Goal: Task Accomplishment & Management: Manage account settings

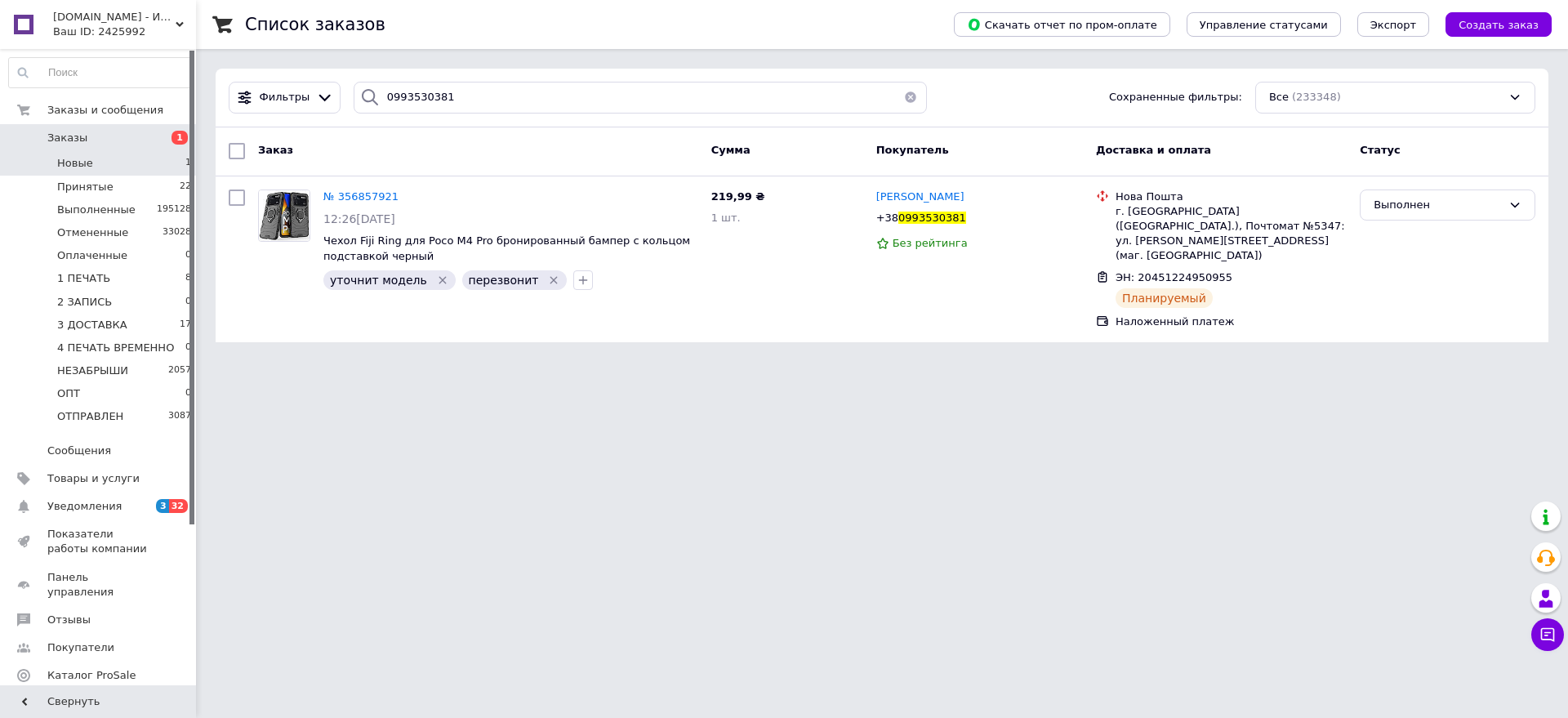
click at [129, 166] on li "Новые 1" at bounding box center [101, 163] width 201 height 23
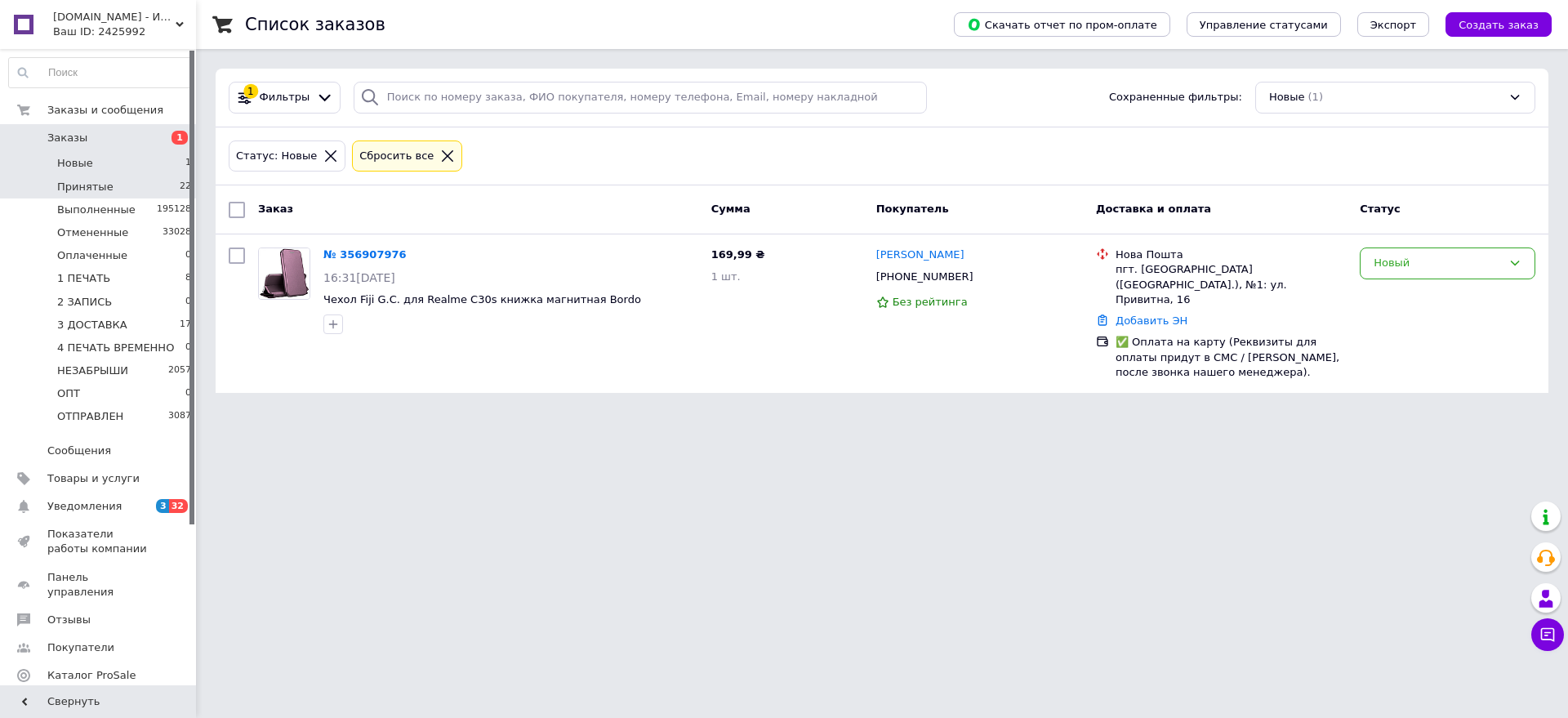
click at [150, 184] on li "Принятые 22" at bounding box center [101, 187] width 201 height 23
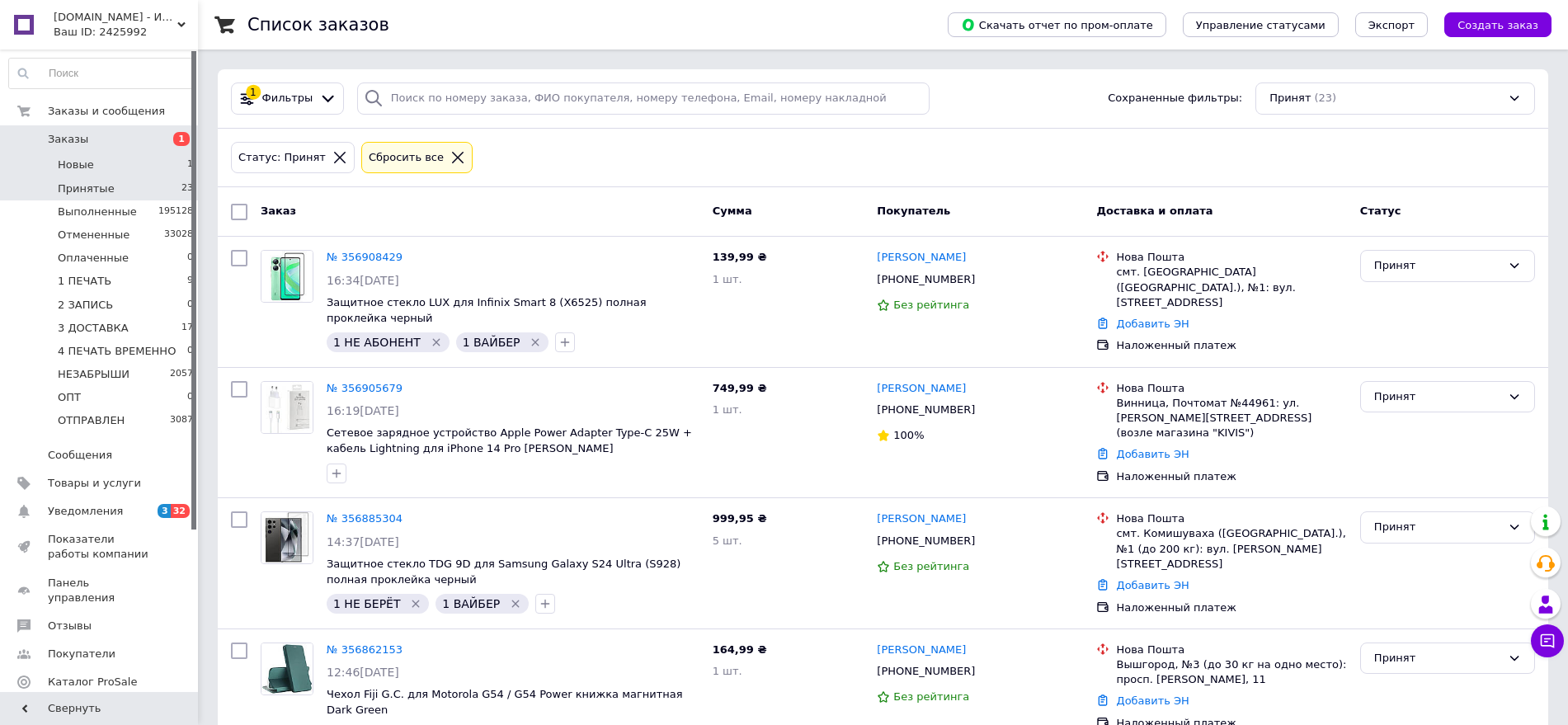
click at [152, 161] on li "Новые 1" at bounding box center [102, 165] width 203 height 23
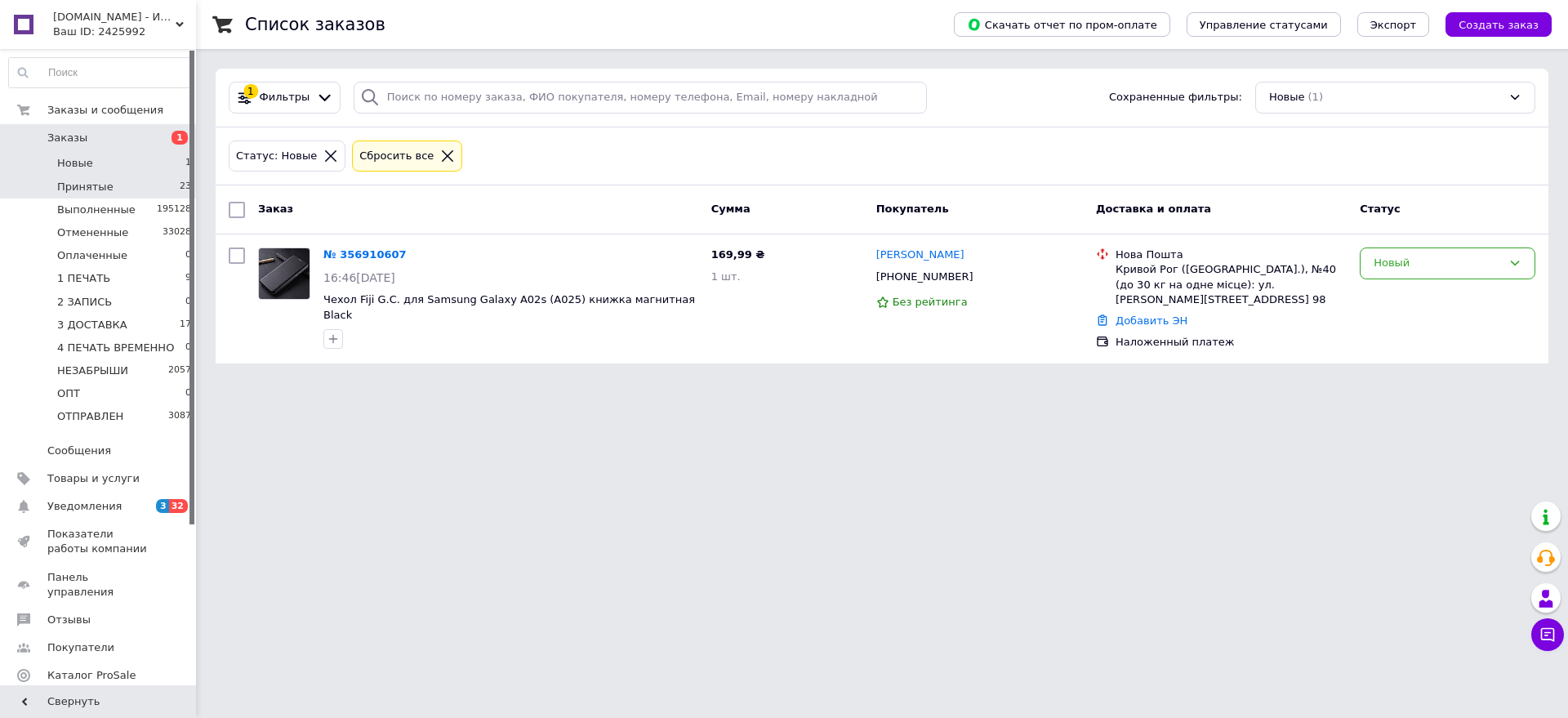
click at [128, 179] on li "Принятые 23" at bounding box center [101, 187] width 201 height 23
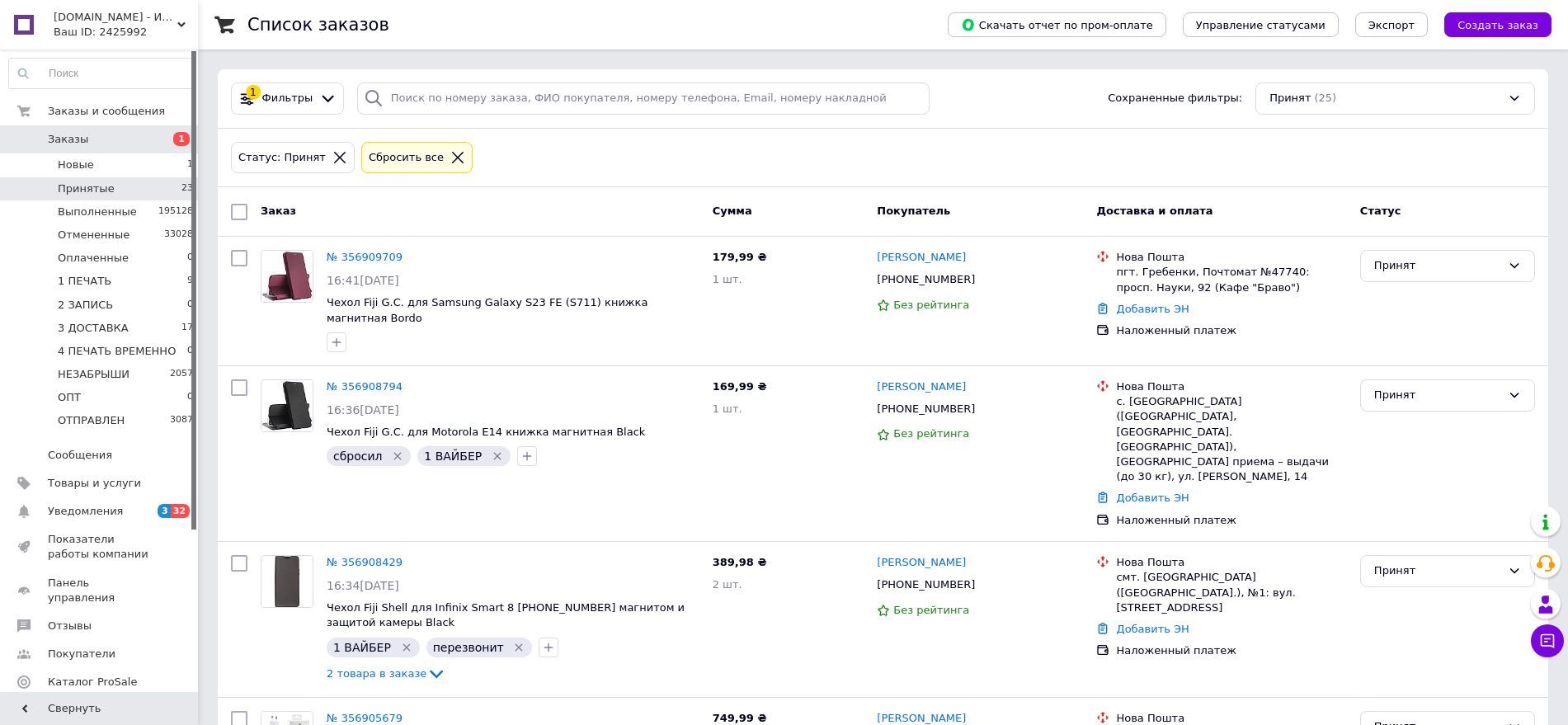
click at [138, 167] on li "Новые 1" at bounding box center [102, 165] width 203 height 23
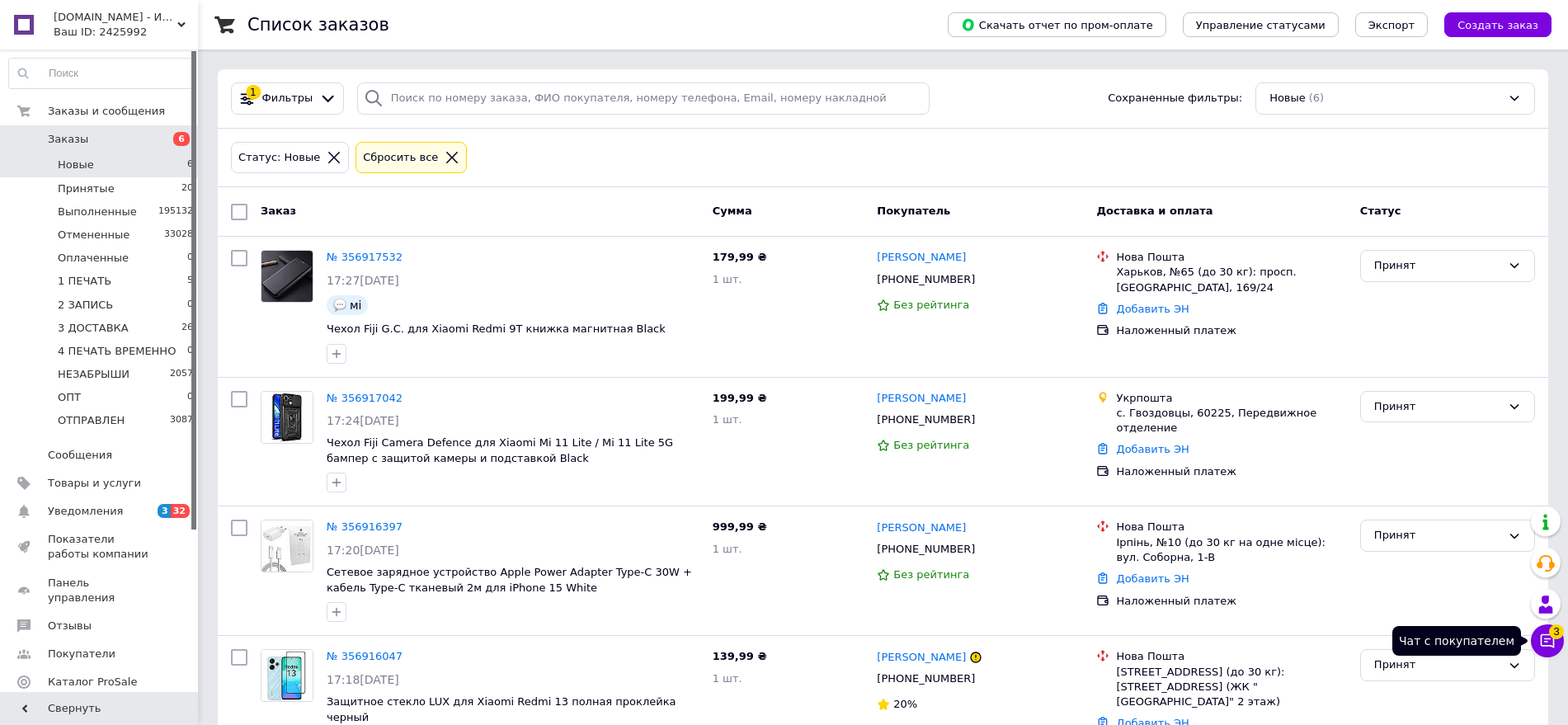
click at [1554, 637] on span "3" at bounding box center [1556, 631] width 15 height 15
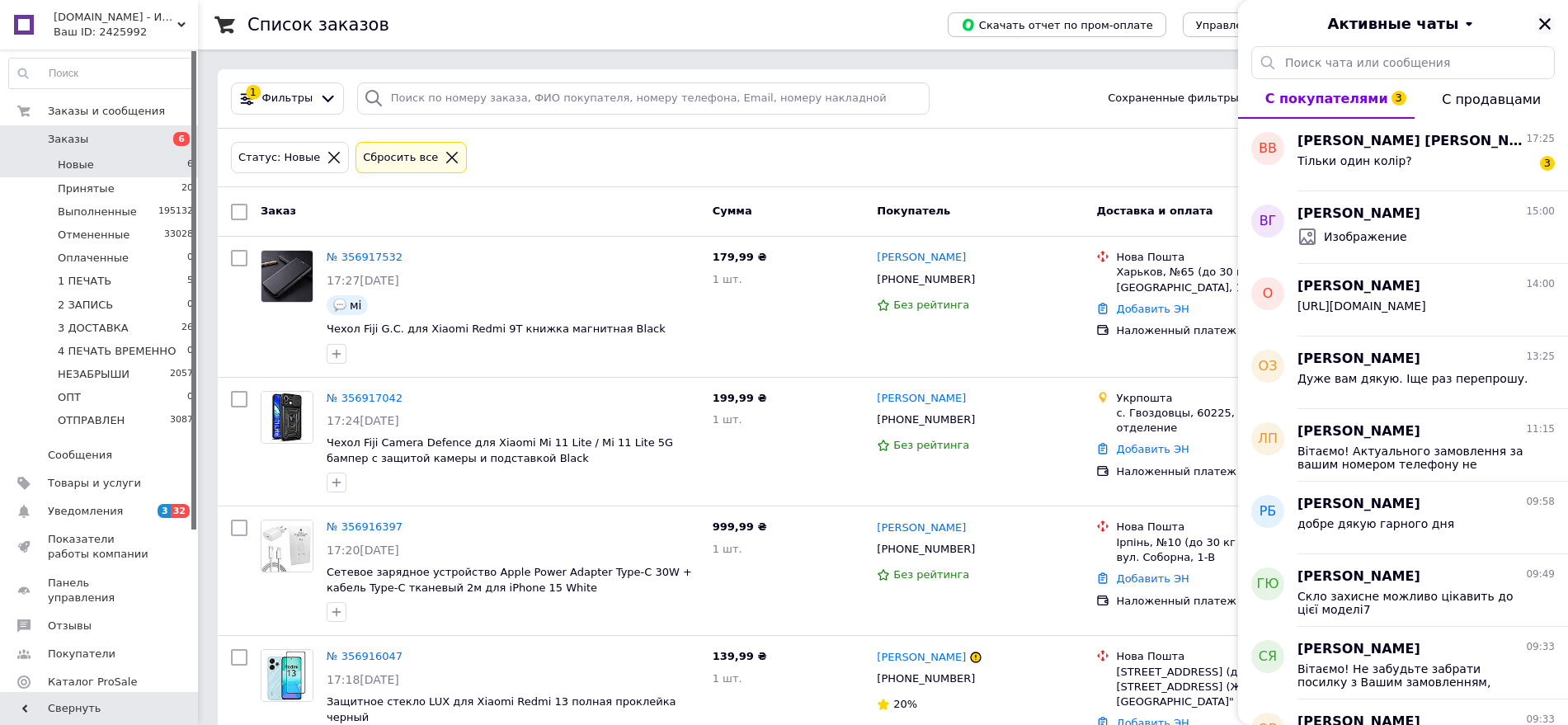
click at [1545, 19] on icon "Закрыть" at bounding box center [1545, 23] width 15 height 15
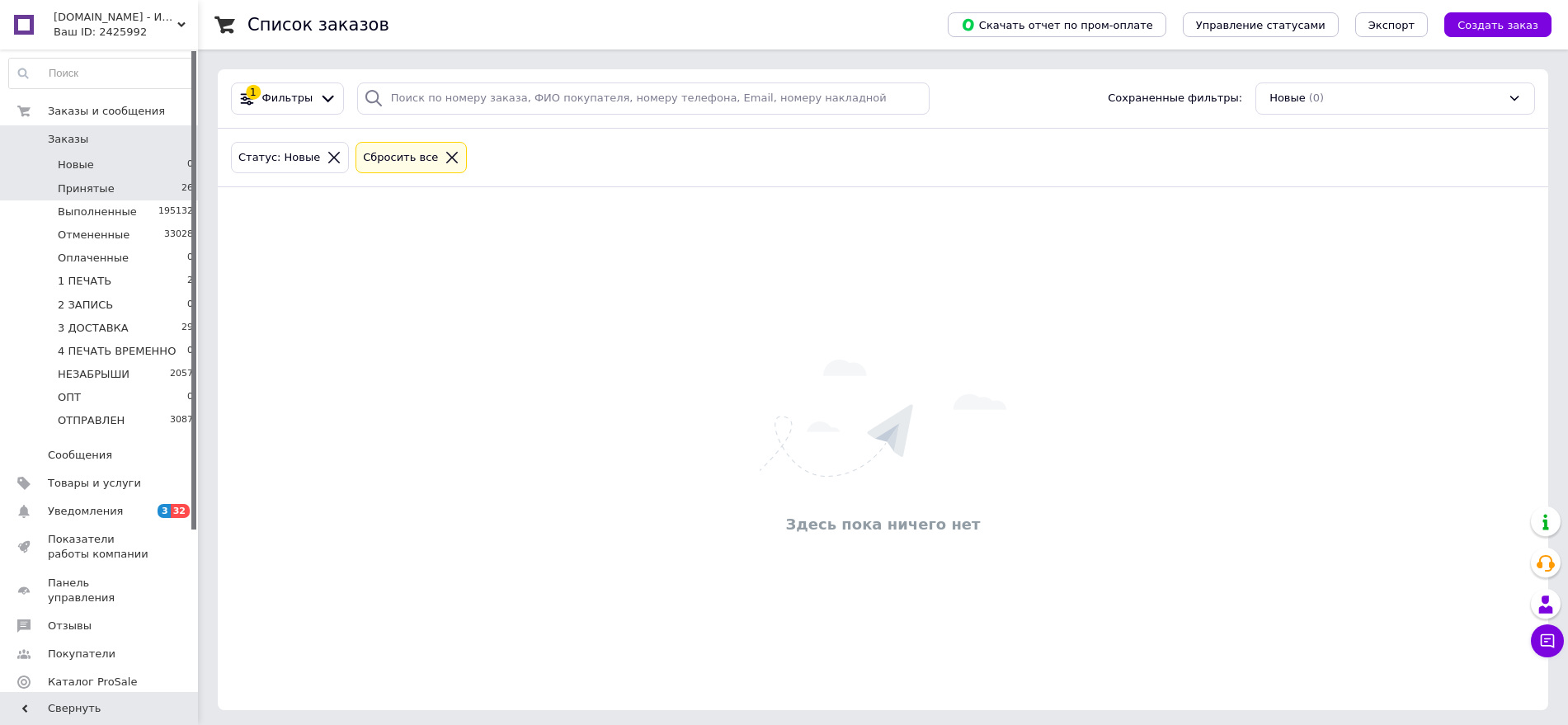
click at [160, 184] on li "Принятые 26" at bounding box center [102, 189] width 203 height 23
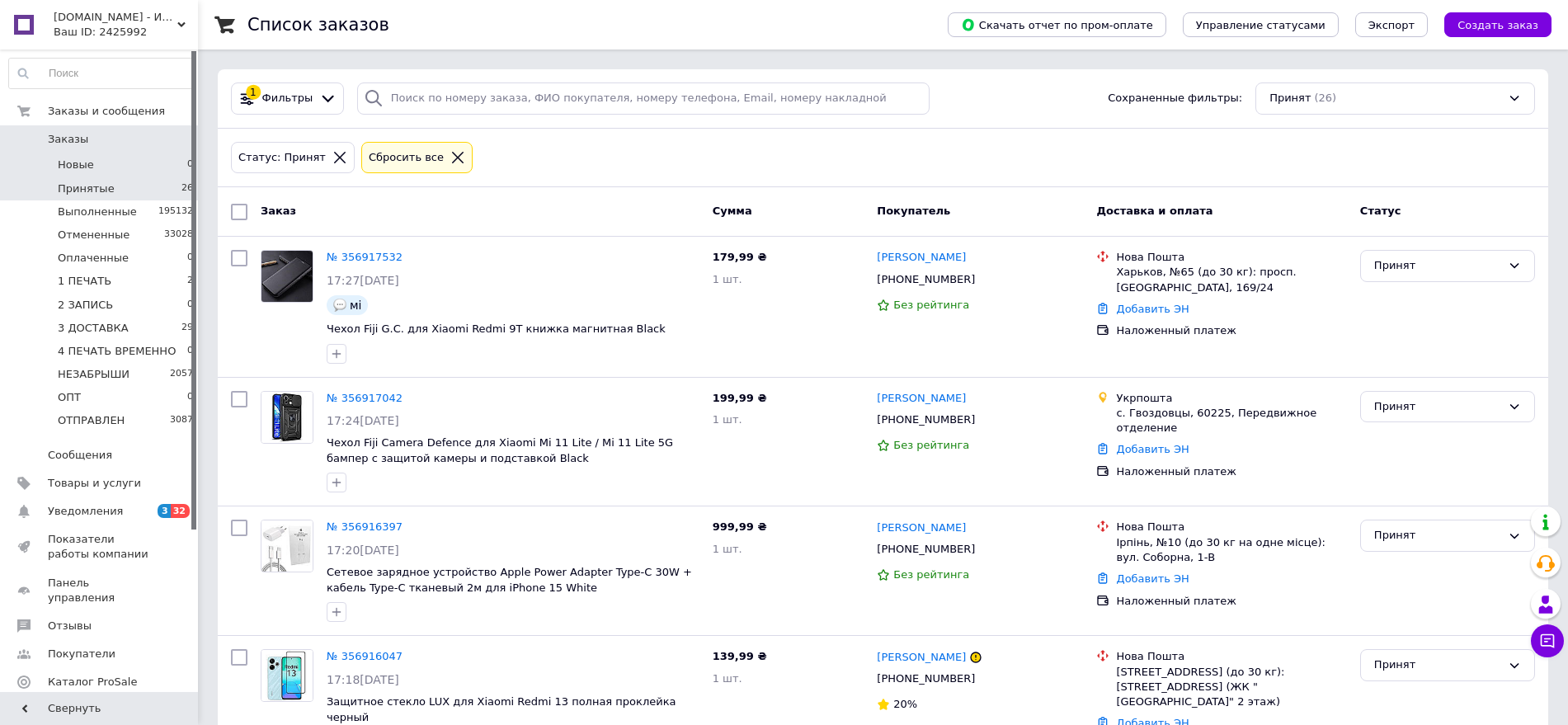
click at [124, 165] on li "Новые 0" at bounding box center [102, 165] width 203 height 23
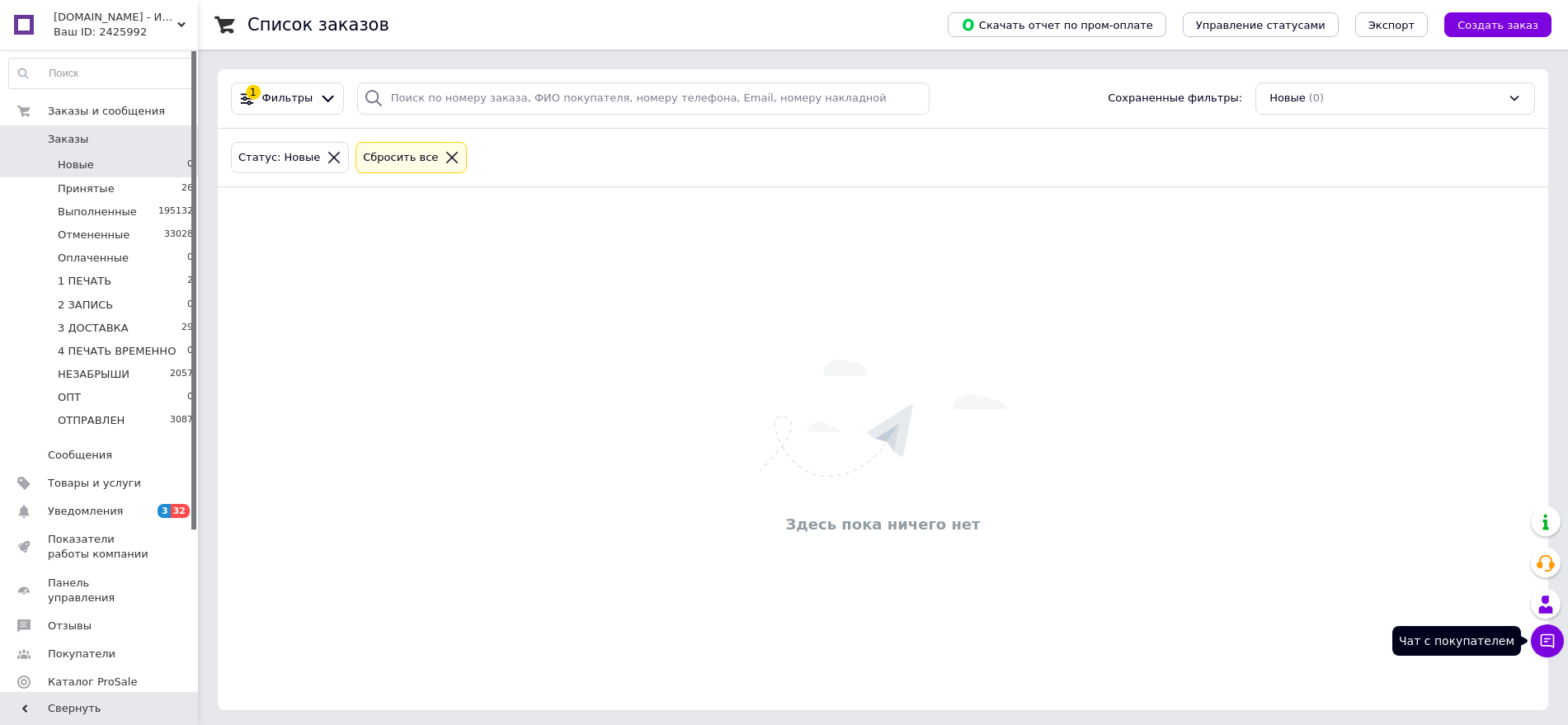
click at [1546, 645] on icon at bounding box center [1548, 641] width 14 height 14
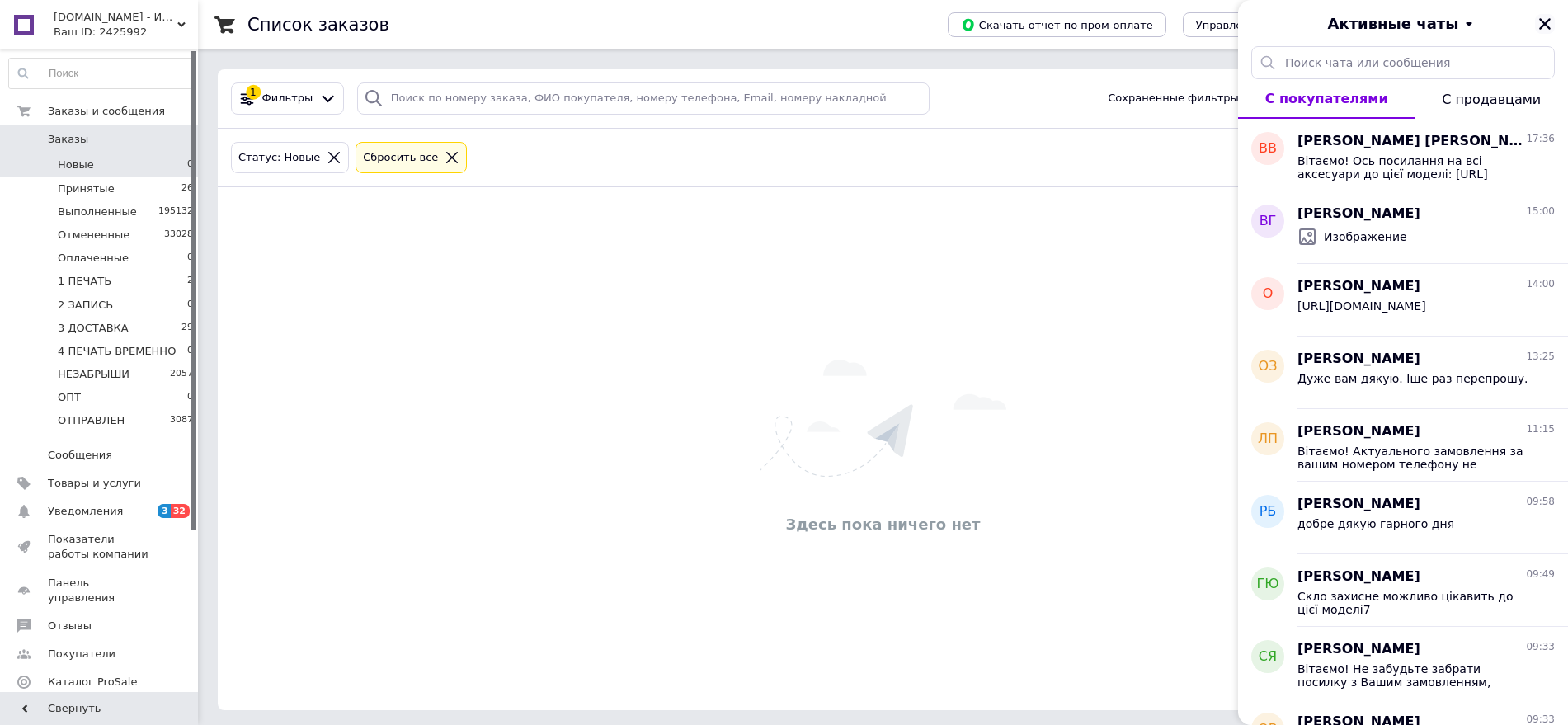
click at [1539, 25] on icon "Закрыть" at bounding box center [1545, 23] width 15 height 15
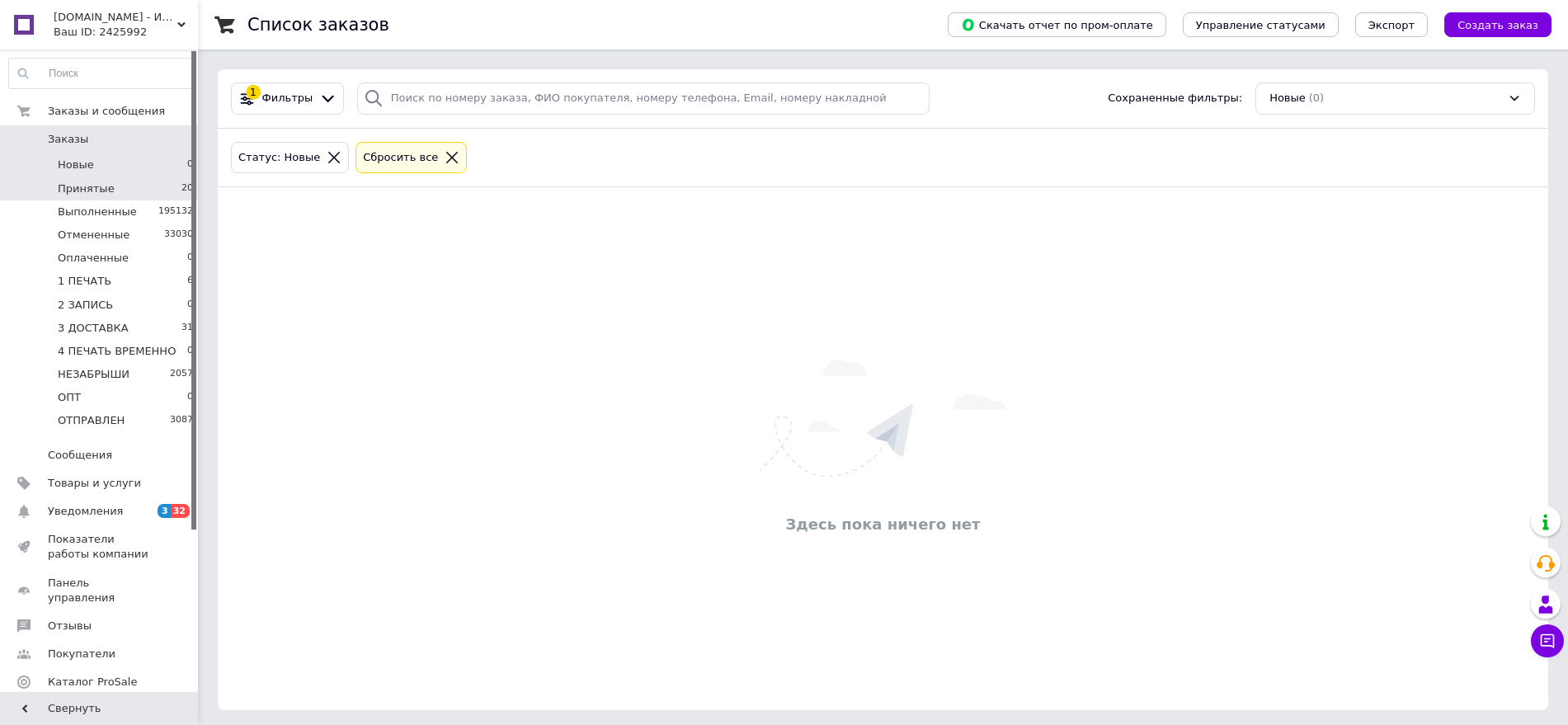
click at [133, 185] on li "Принятые 20" at bounding box center [102, 189] width 203 height 23
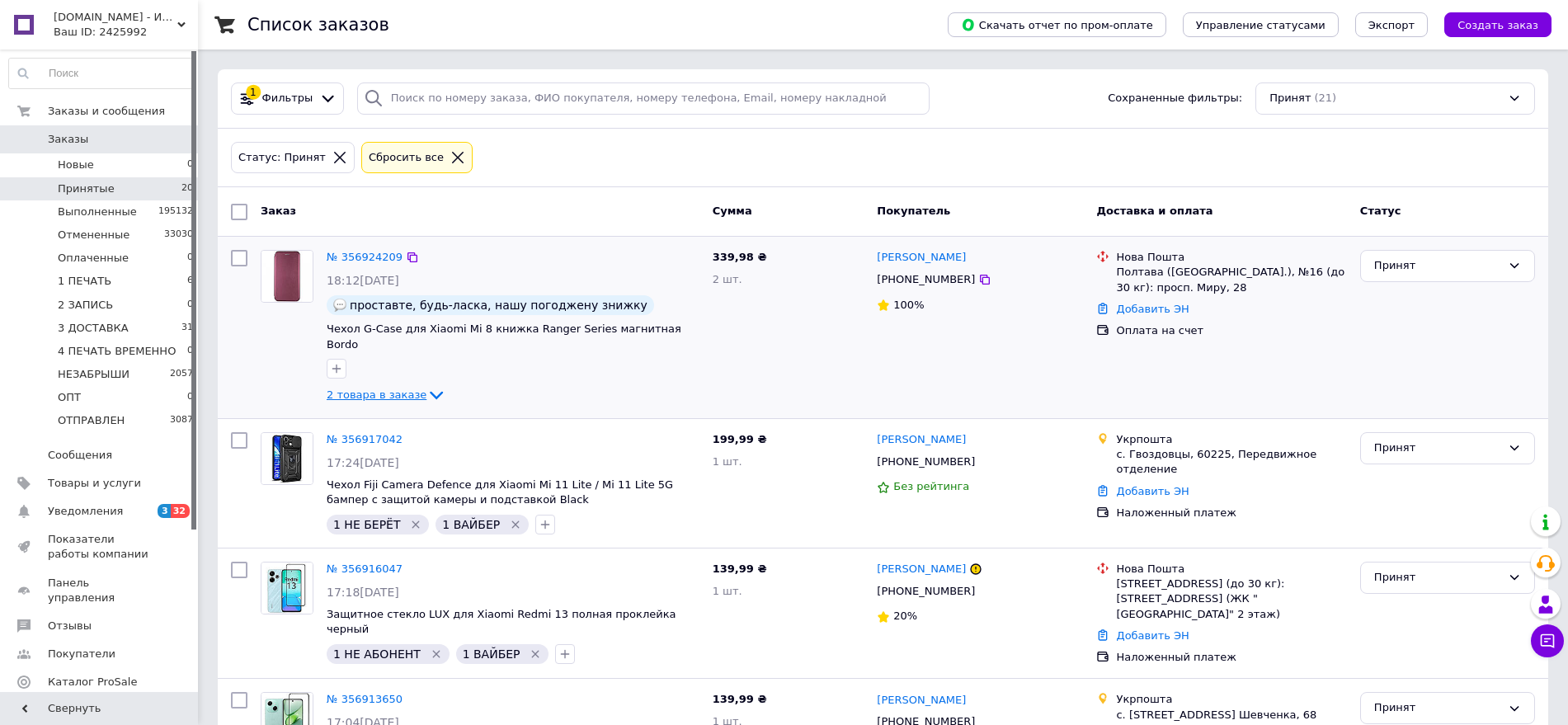
click at [426, 385] on icon at bounding box center [436, 395] width 19 height 19
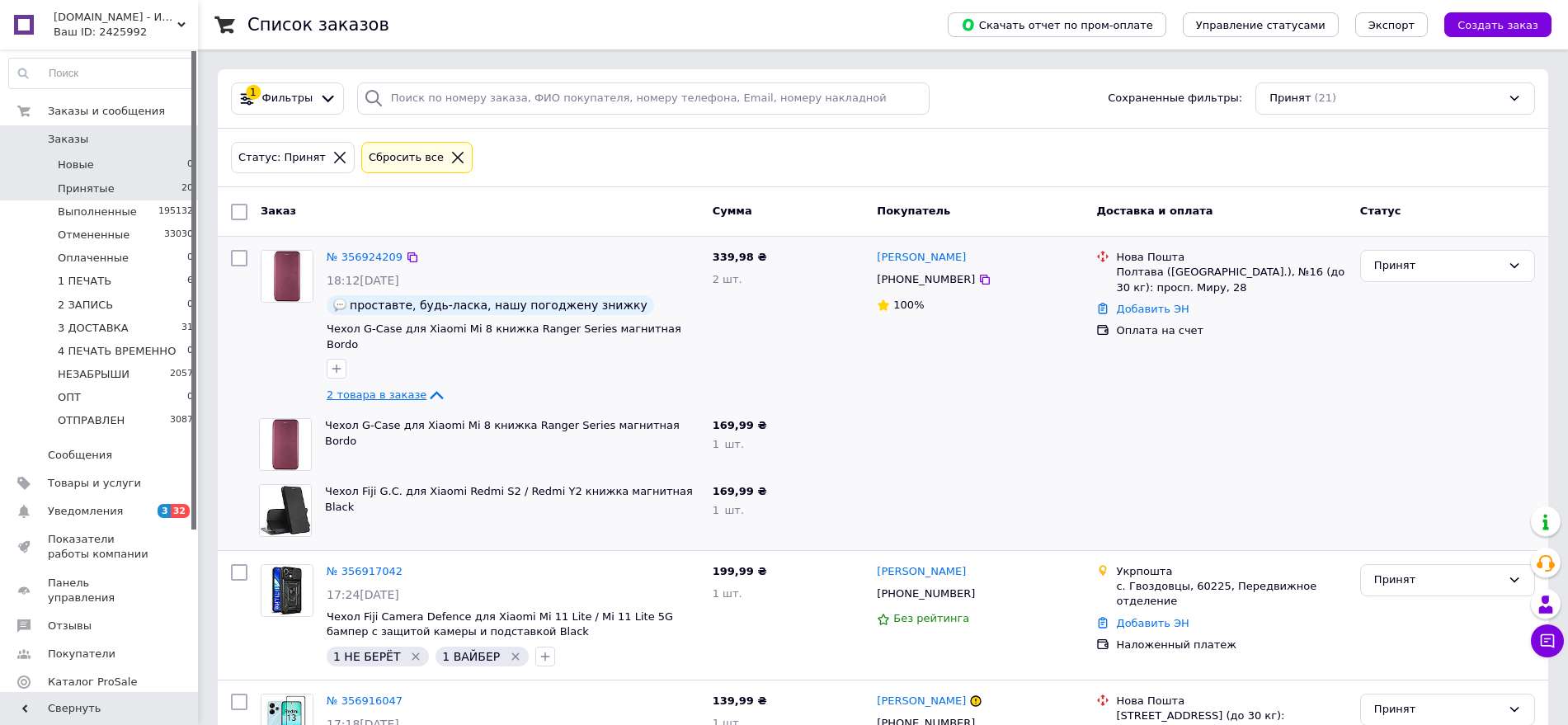
click at [160, 164] on li "Новые 0" at bounding box center [102, 165] width 203 height 23
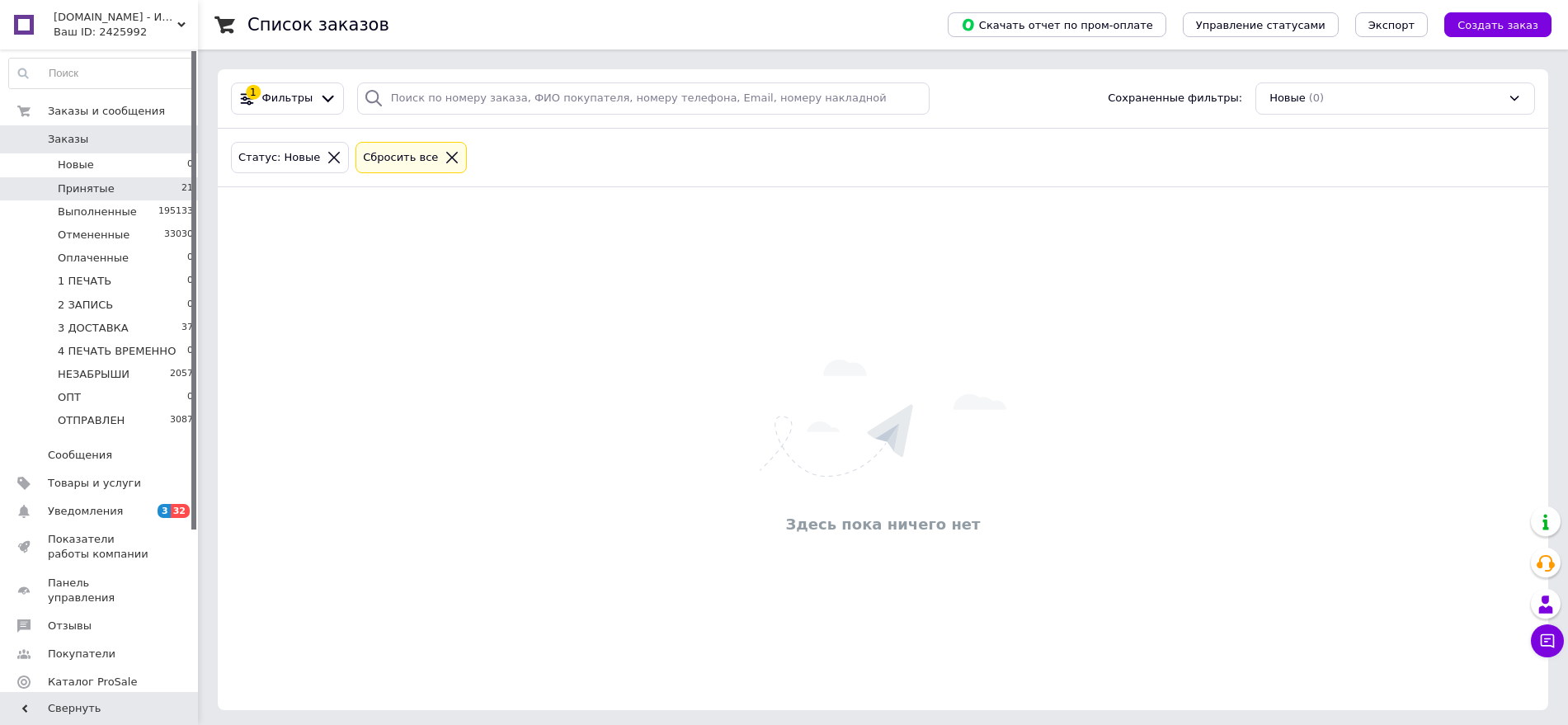
click at [147, 181] on li "Принятые 21" at bounding box center [102, 189] width 203 height 23
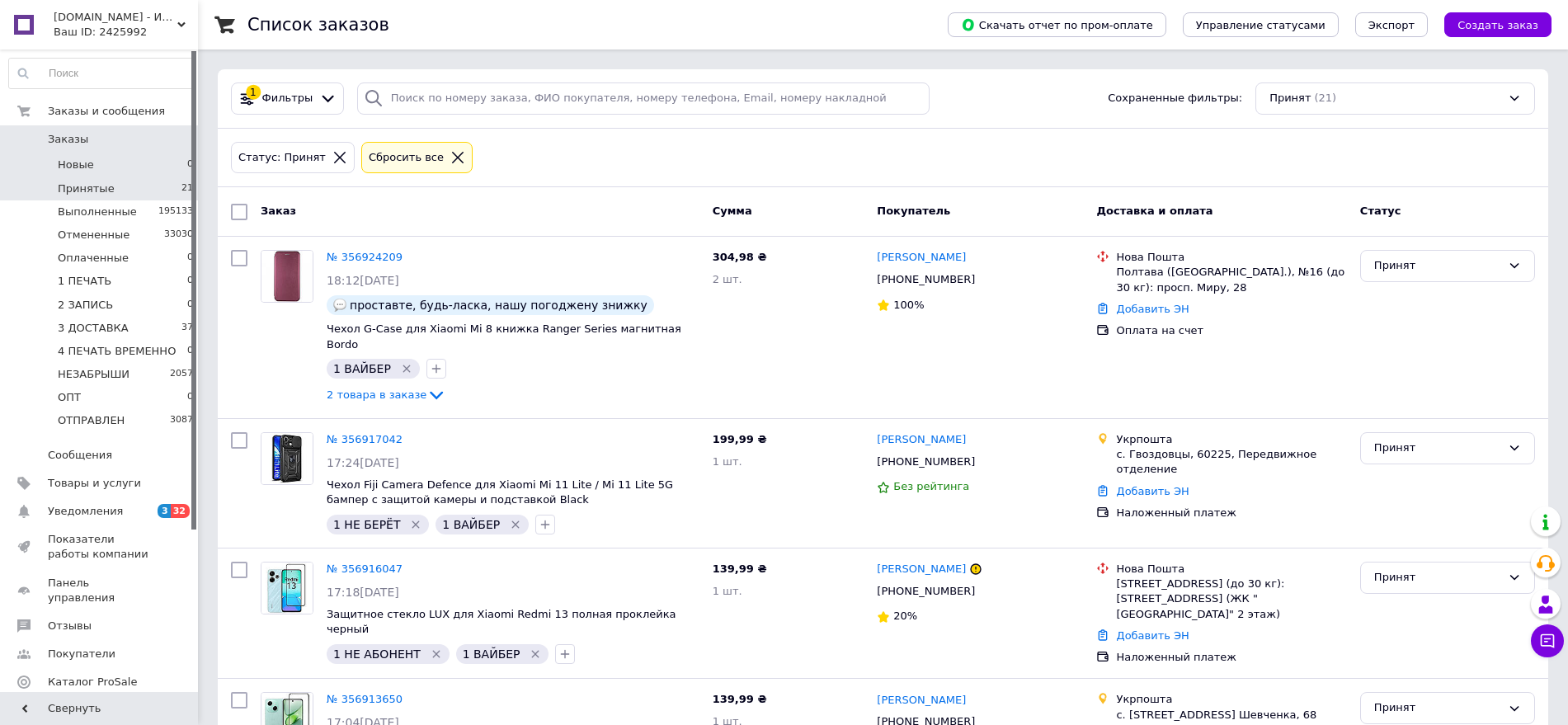
click at [172, 159] on li "Новые 0" at bounding box center [102, 165] width 203 height 23
